Goal: Information Seeking & Learning: Learn about a topic

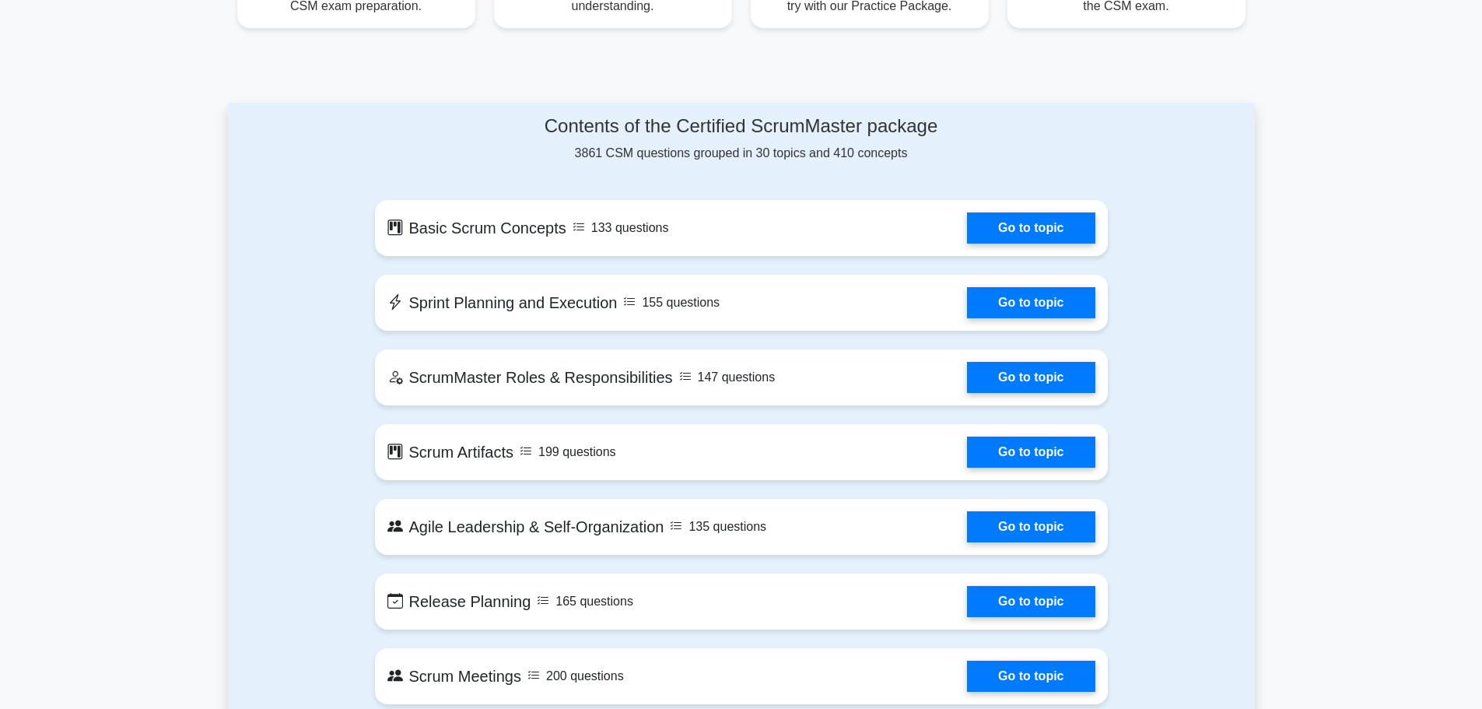
scroll to position [723, 0]
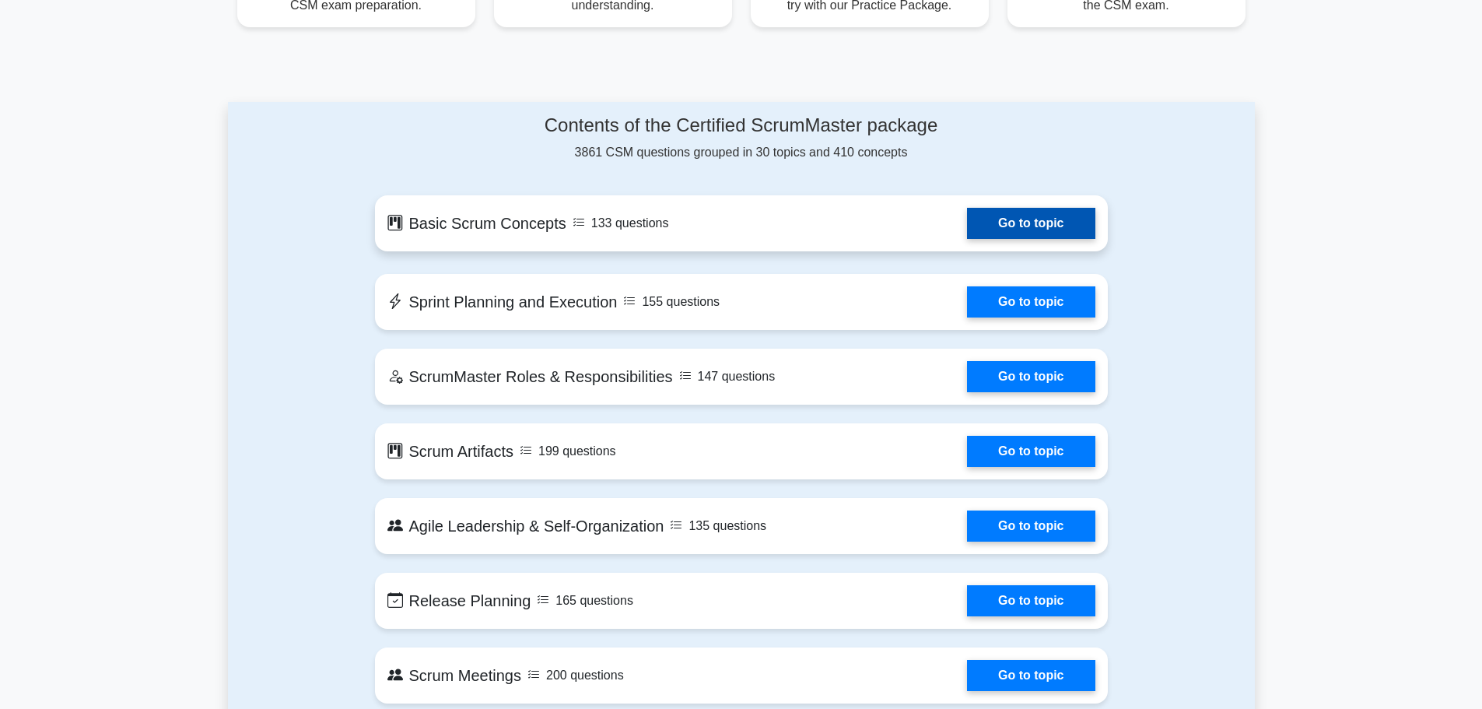
click at [976, 228] on link "Go to topic" at bounding box center [1031, 223] width 128 height 31
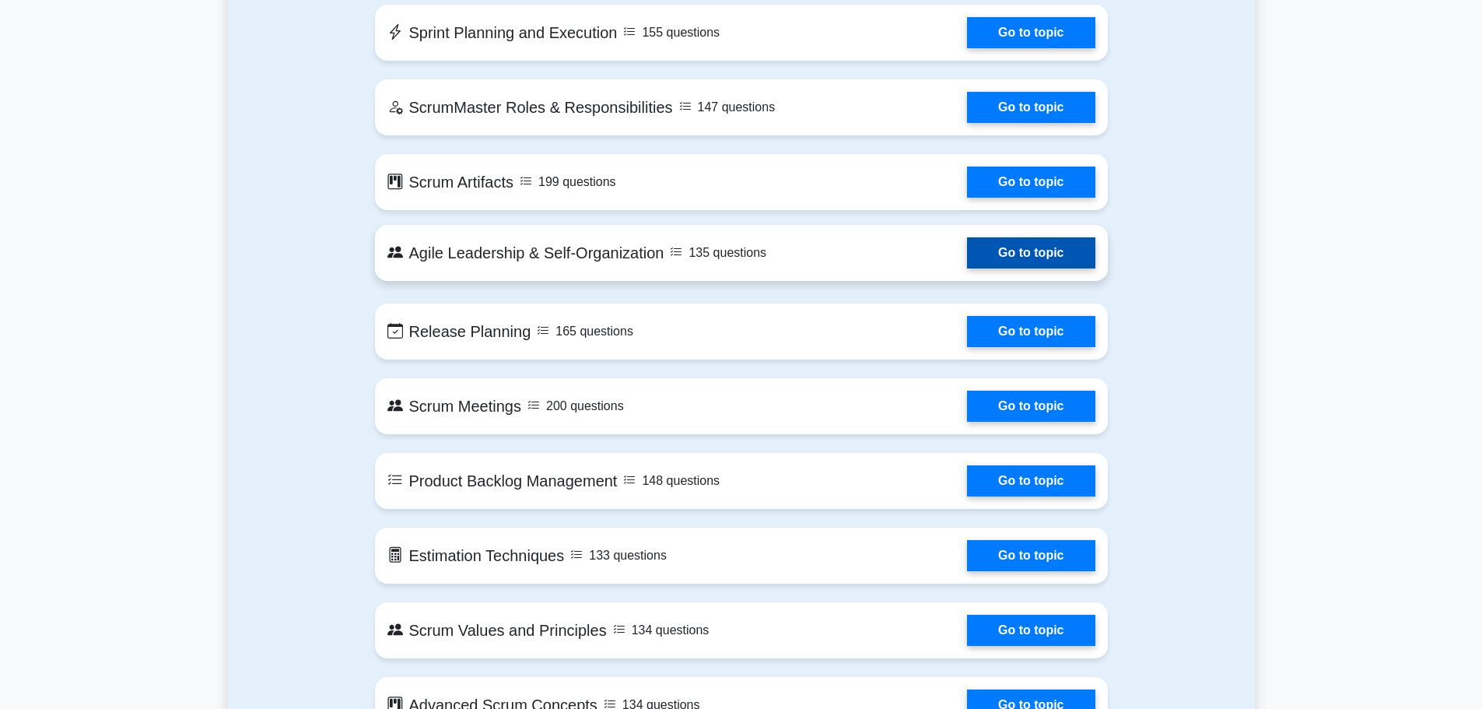
scroll to position [993, 0]
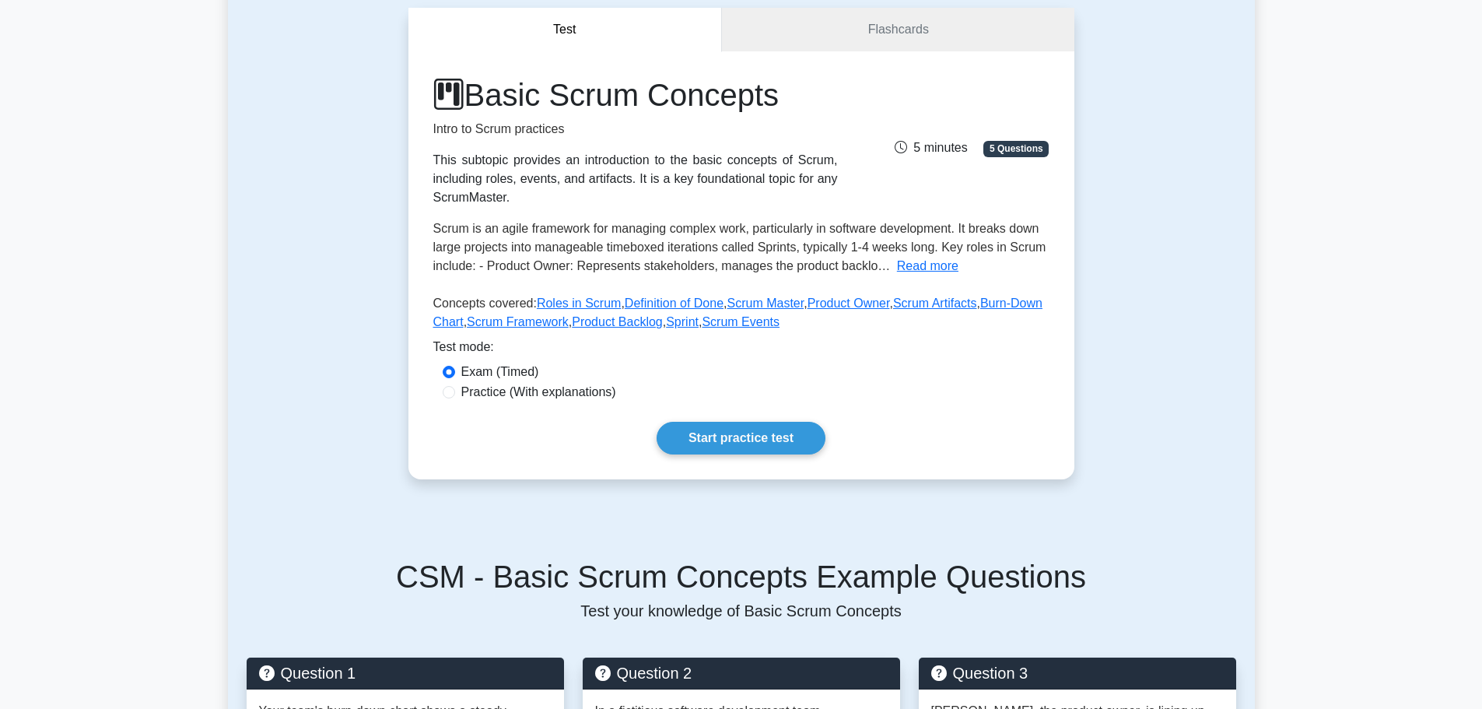
scroll to position [145, 0]
click at [580, 391] on label "Practice (With explanations)" at bounding box center [538, 391] width 155 height 19
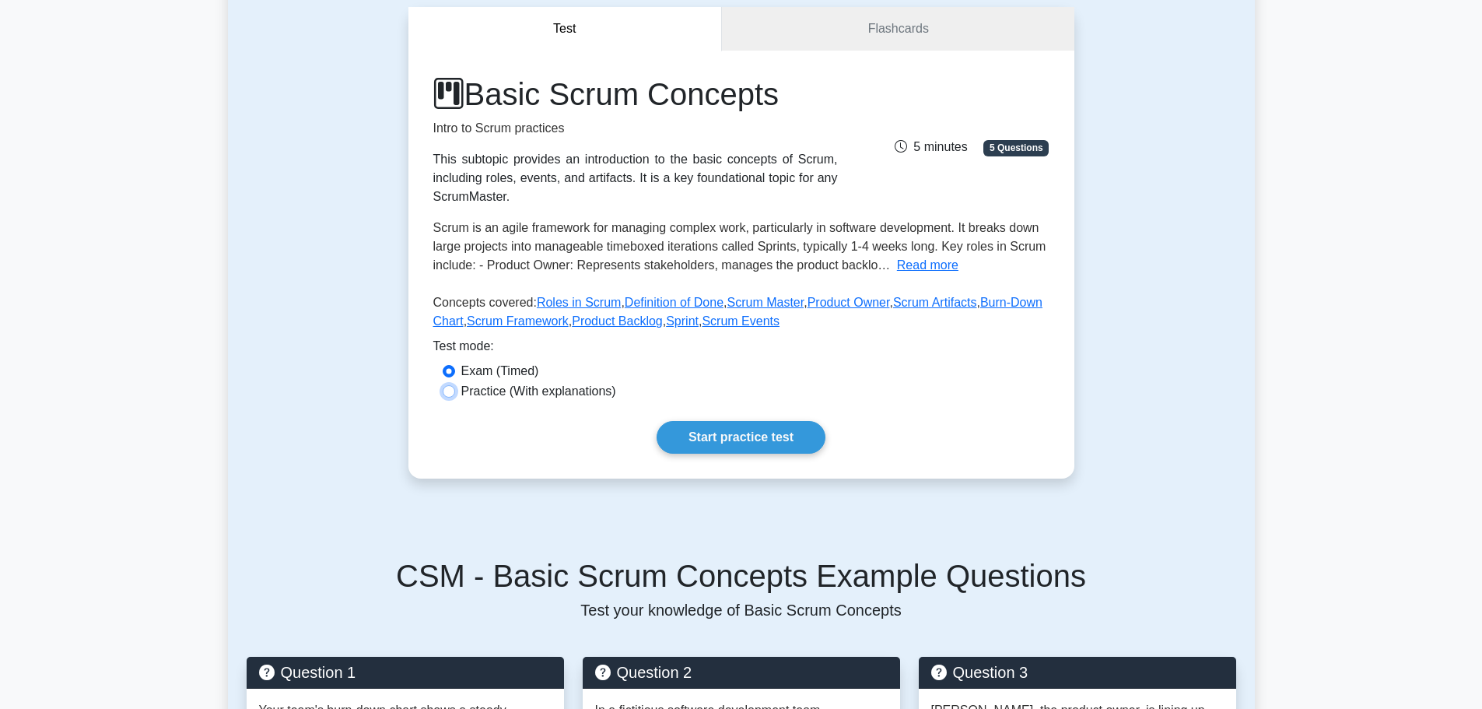
click at [455, 391] on input "Practice (With explanations)" at bounding box center [449, 391] width 12 height 12
radio input "true"
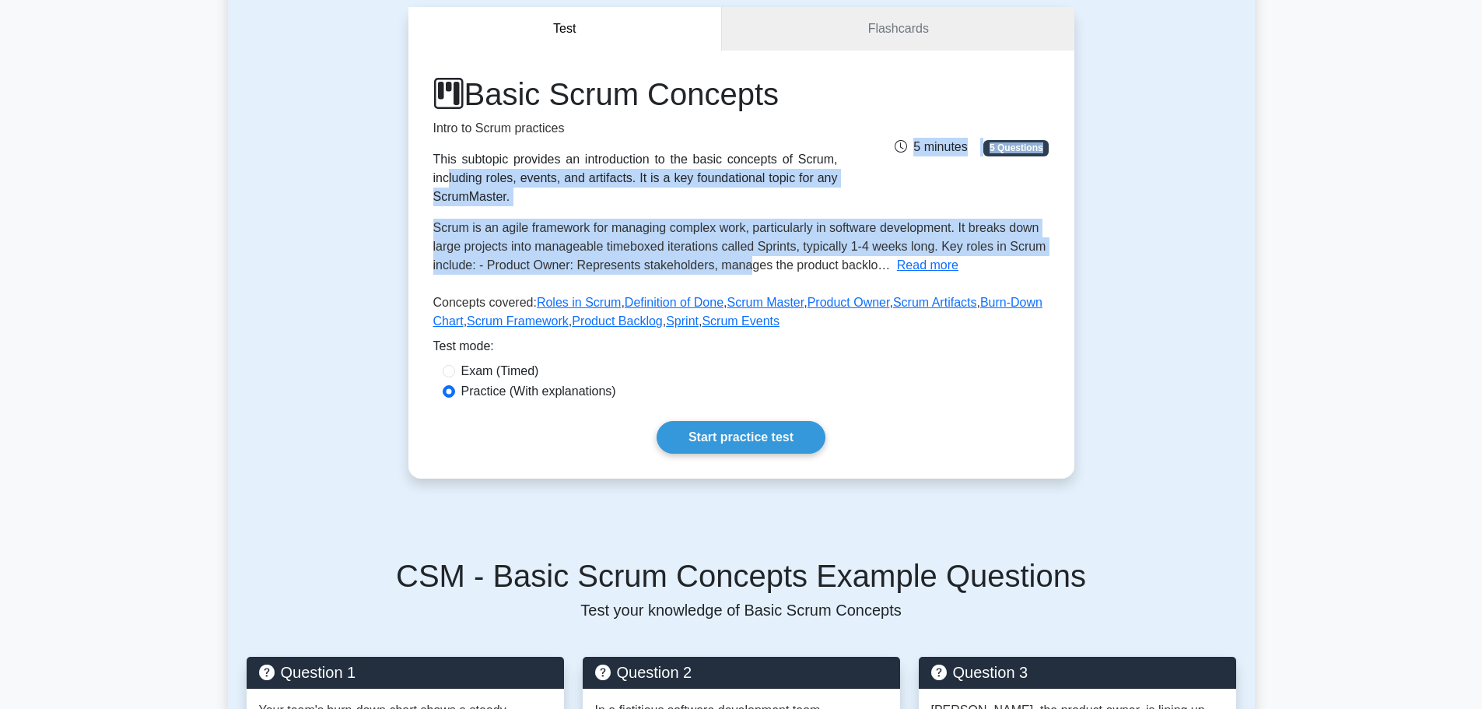
drag, startPoint x: 639, startPoint y: 164, endPoint x: 748, endPoint y: 268, distance: 151.3
click at [748, 268] on div "Basic Scrum Concepts Intro to Scrum practices This subtopic provides an introdu…" at bounding box center [741, 205] width 616 height 261
click at [748, 268] on span "Scrum is an agile framework for managing complex work, particularly in software…" at bounding box center [739, 246] width 613 height 51
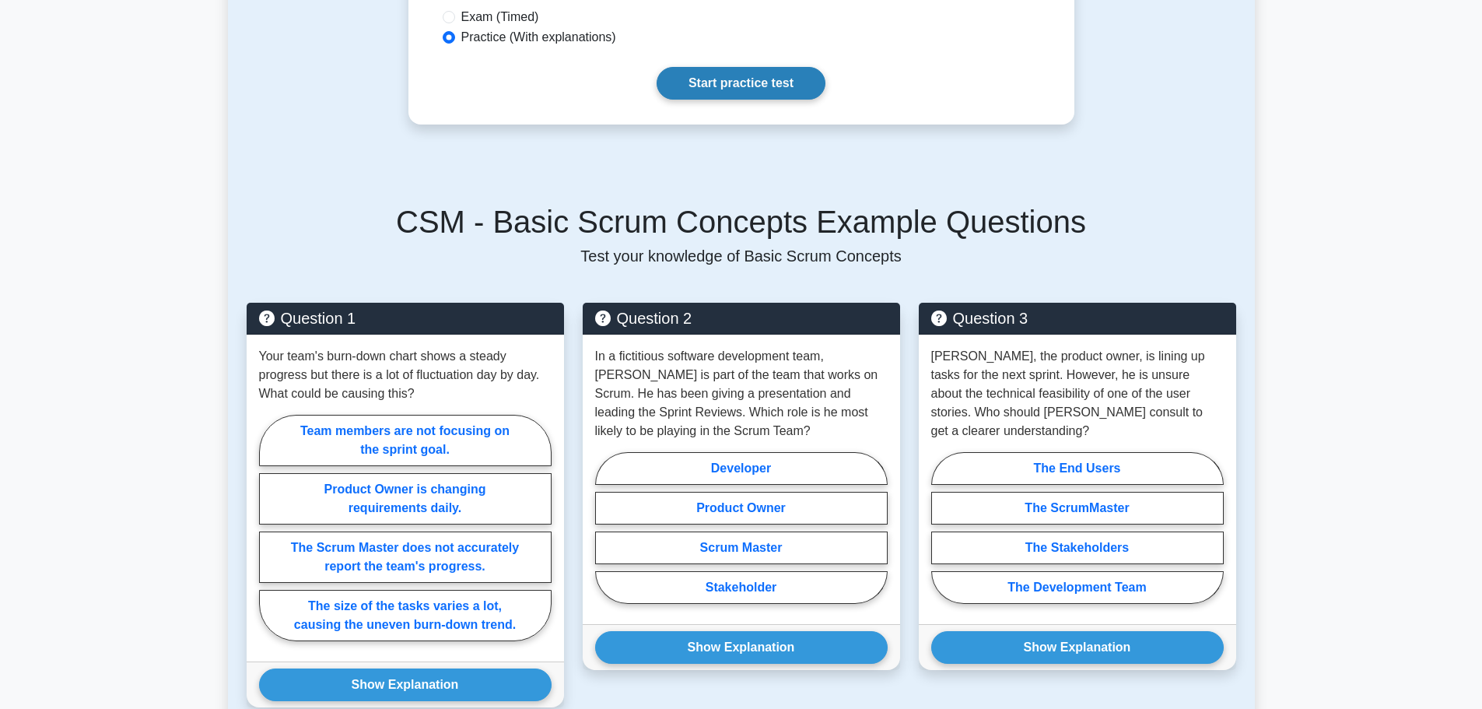
scroll to position [499, 0]
